Goal: Task Accomplishment & Management: Use online tool/utility

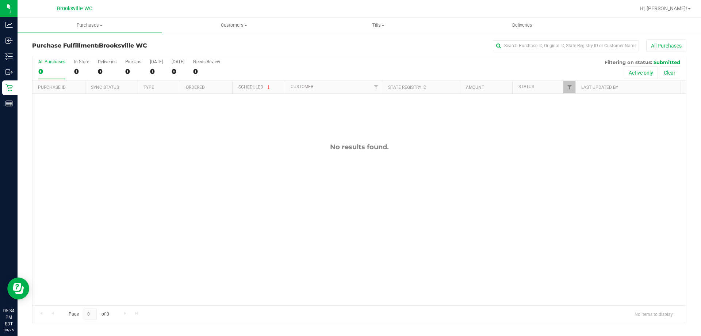
click at [344, 48] on div "All Purchases" at bounding box center [468, 45] width 436 height 12
click at [463, 56] on div "All Purchases 0 In Store 0 Deliveries 0 PickUps 0 [DATE] 0 [DATE] 0 Needs Revie…" at bounding box center [360, 59] width 654 height 6
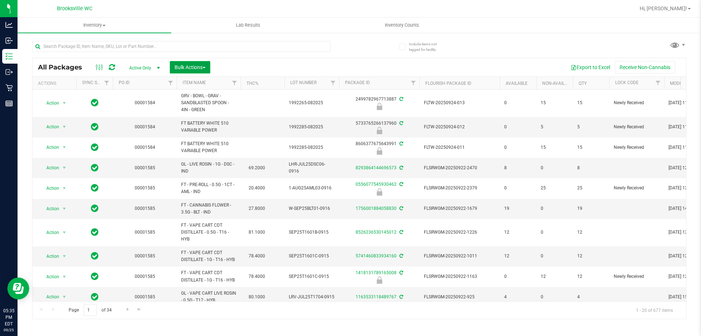
click at [195, 68] on span "Bulk Actions" at bounding box center [190, 67] width 31 height 6
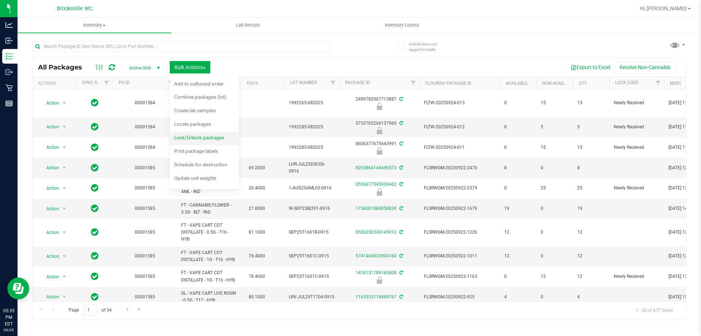
click at [209, 136] on span "Lock/Unlock packages" at bounding box center [199, 137] width 50 height 6
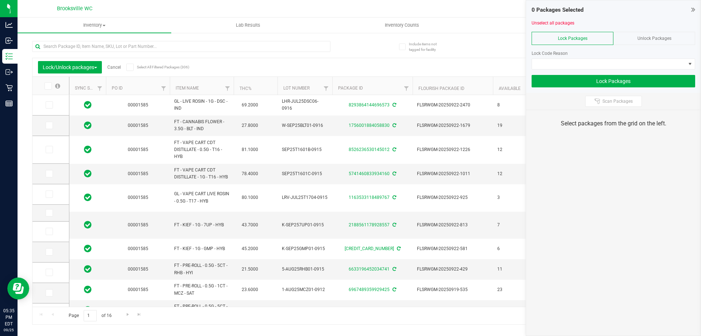
click at [691, 9] on icon at bounding box center [693, 9] width 4 height 7
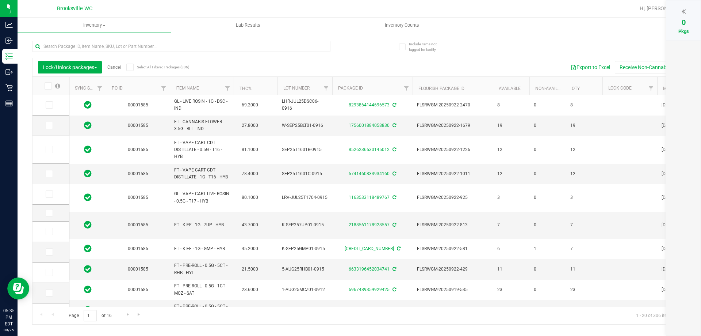
click at [205, 88] on th "Item Name" at bounding box center [202, 86] width 64 height 18
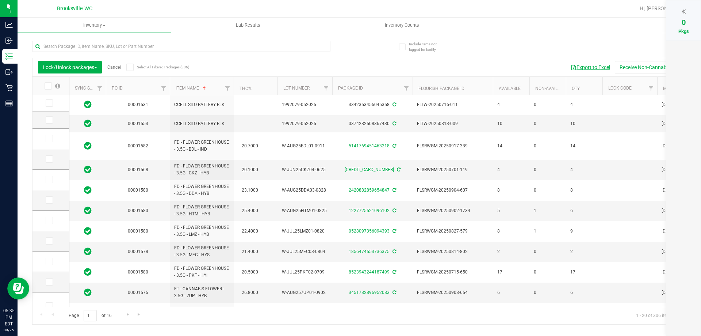
click at [591, 70] on button "Export to Excel" at bounding box center [590, 67] width 49 height 12
